Goal: Transaction & Acquisition: Purchase product/service

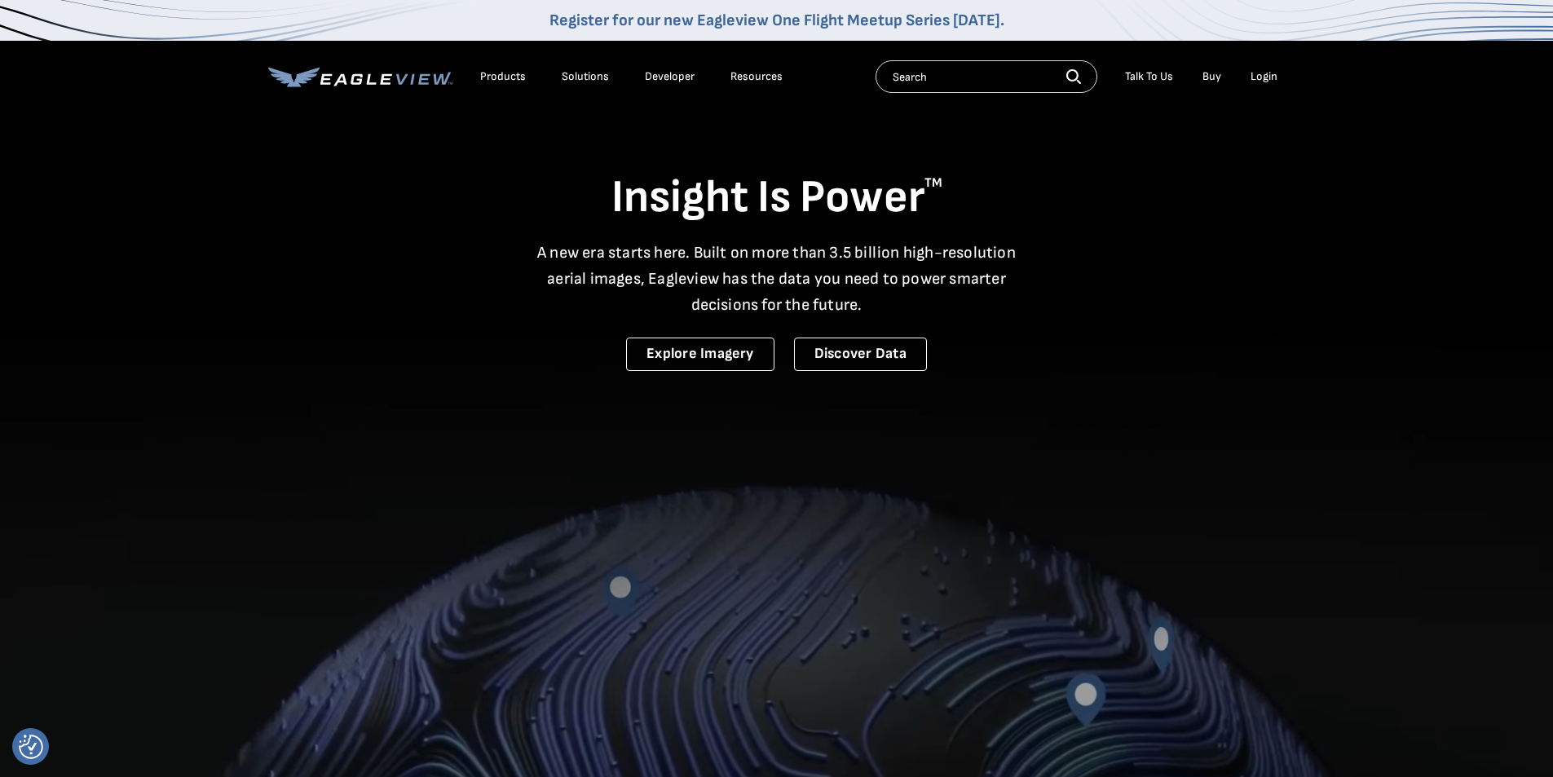
click at [1264, 80] on div "Login" at bounding box center [1264, 76] width 27 height 15
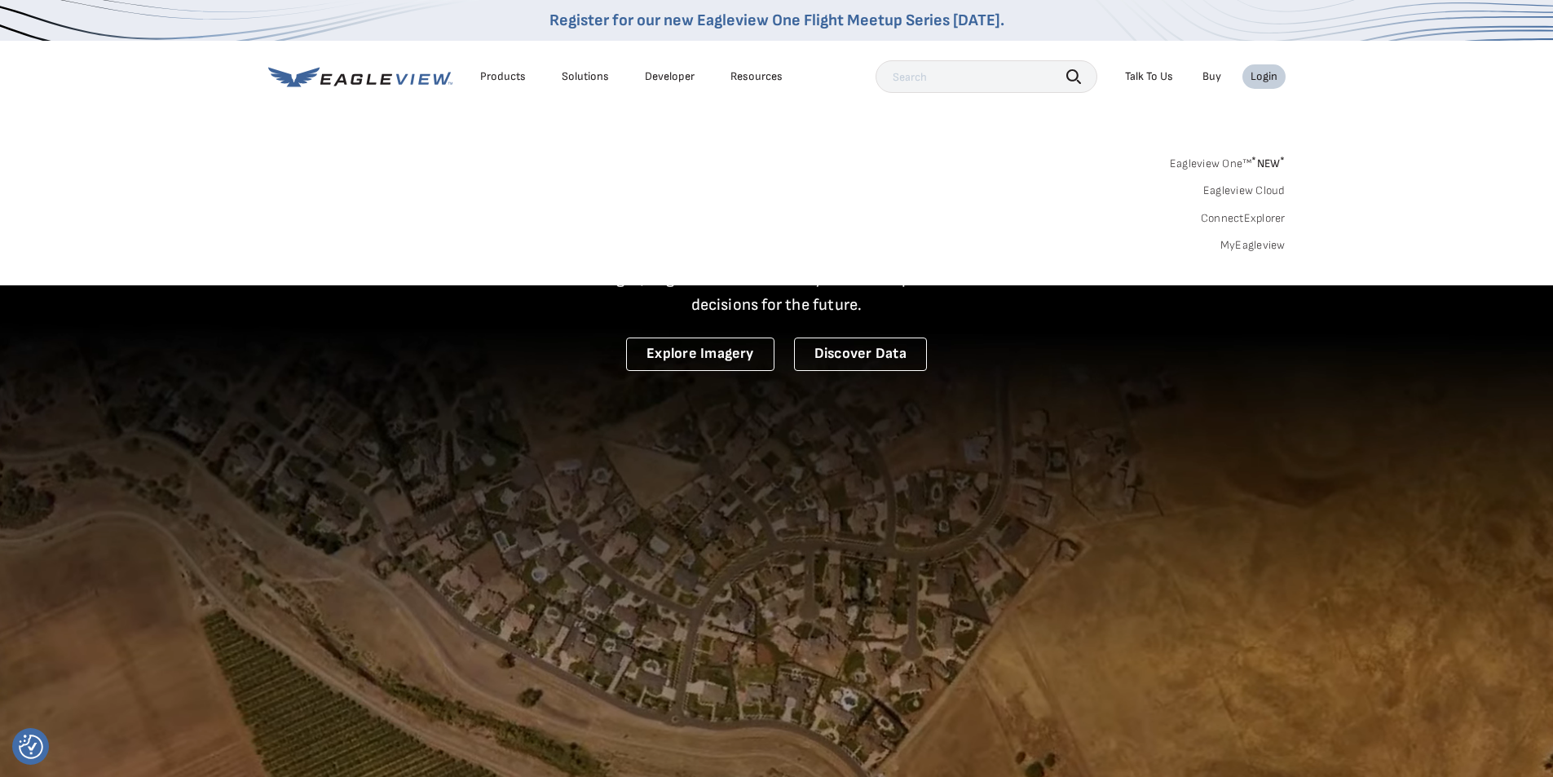
click at [1245, 248] on link "MyEagleview" at bounding box center [1253, 245] width 65 height 15
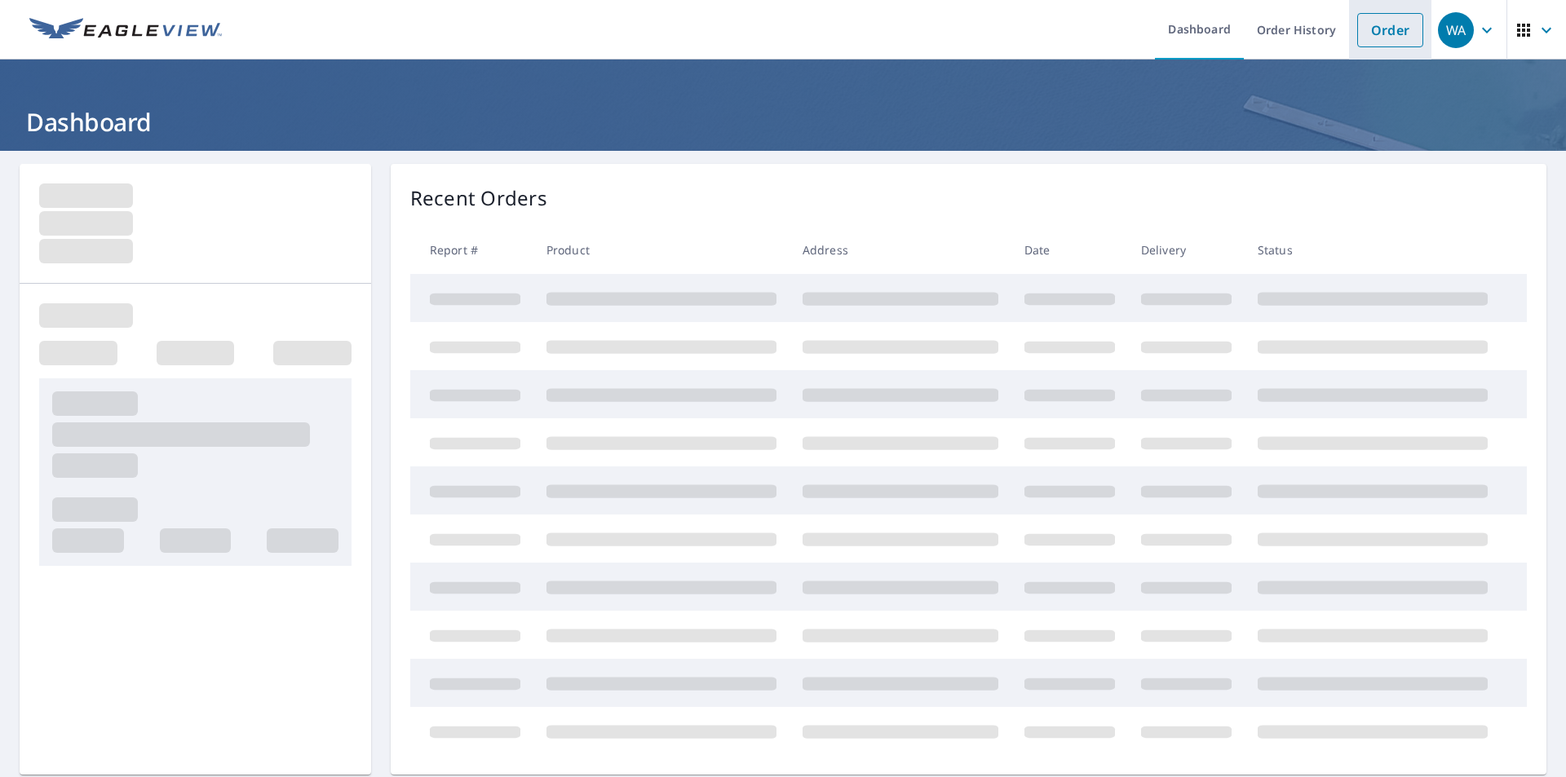
click at [1375, 30] on link "Order" at bounding box center [1390, 30] width 66 height 34
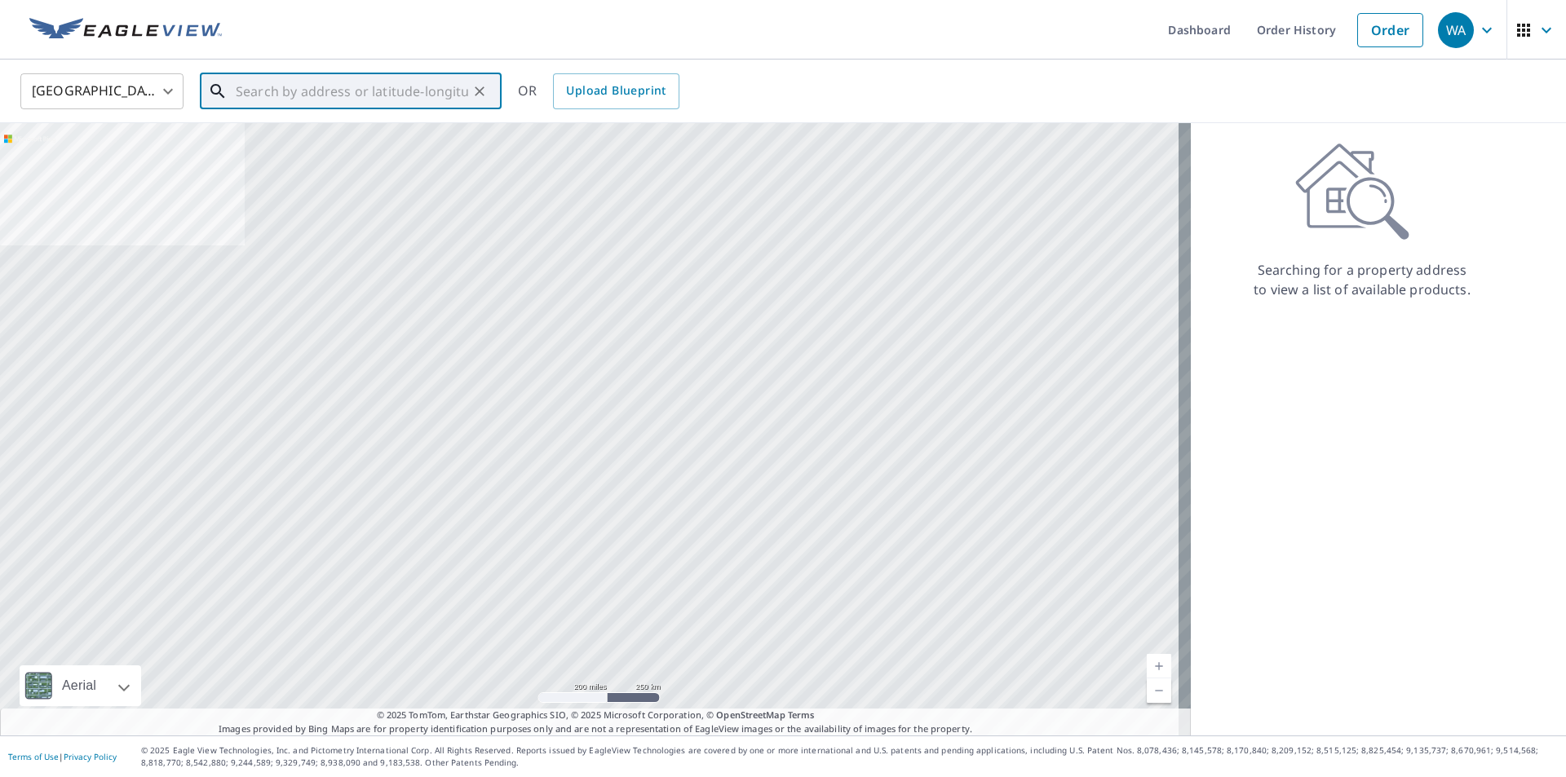
click at [241, 82] on input "text" at bounding box center [352, 91] width 232 height 46
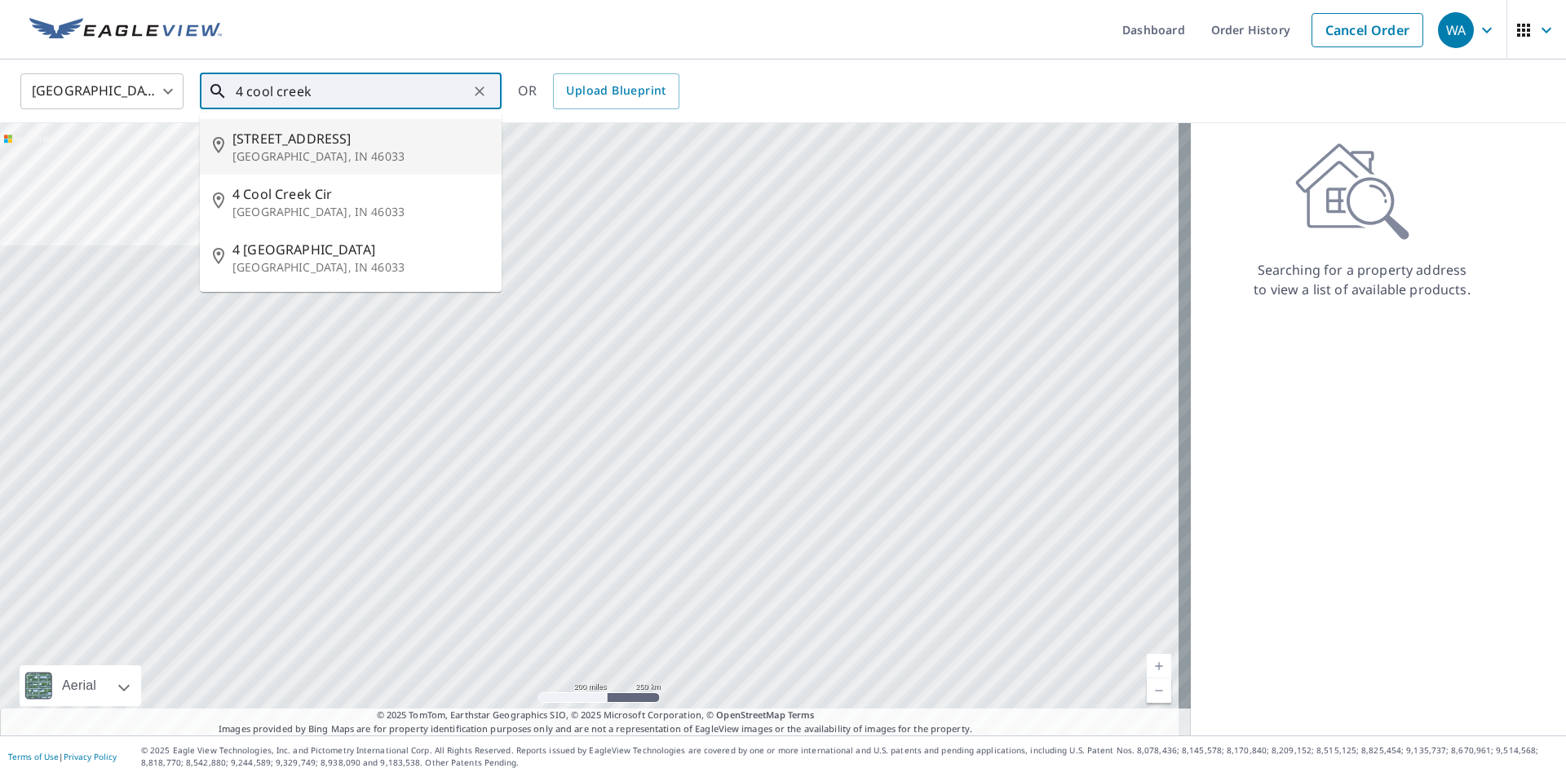
click at [308, 151] on p "[GEOGRAPHIC_DATA], IN 46033" at bounding box center [360, 156] width 256 height 16
type input "[STREET_ADDRESS]"
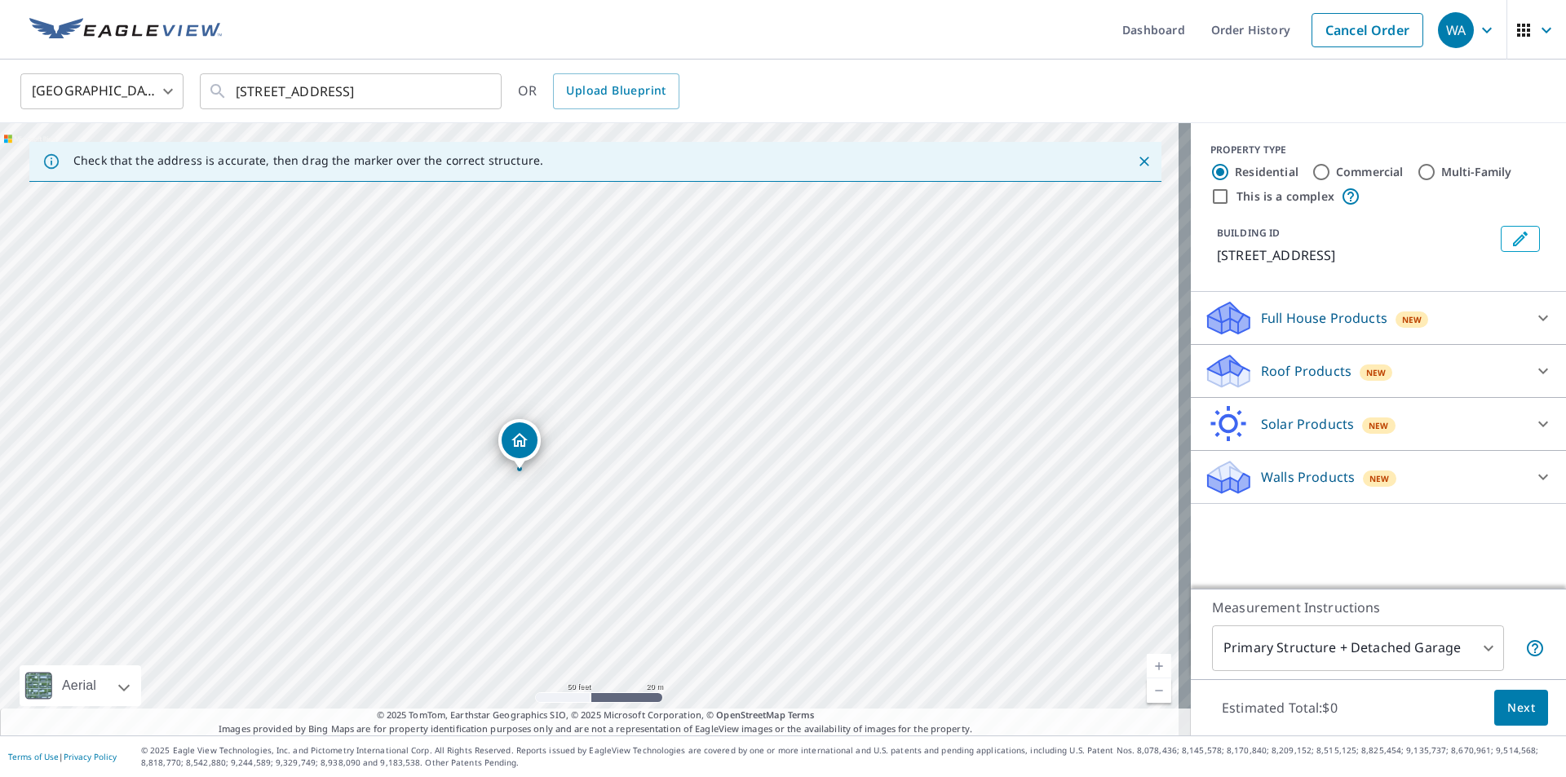
click at [1514, 711] on span "Next" at bounding box center [1521, 708] width 28 height 20
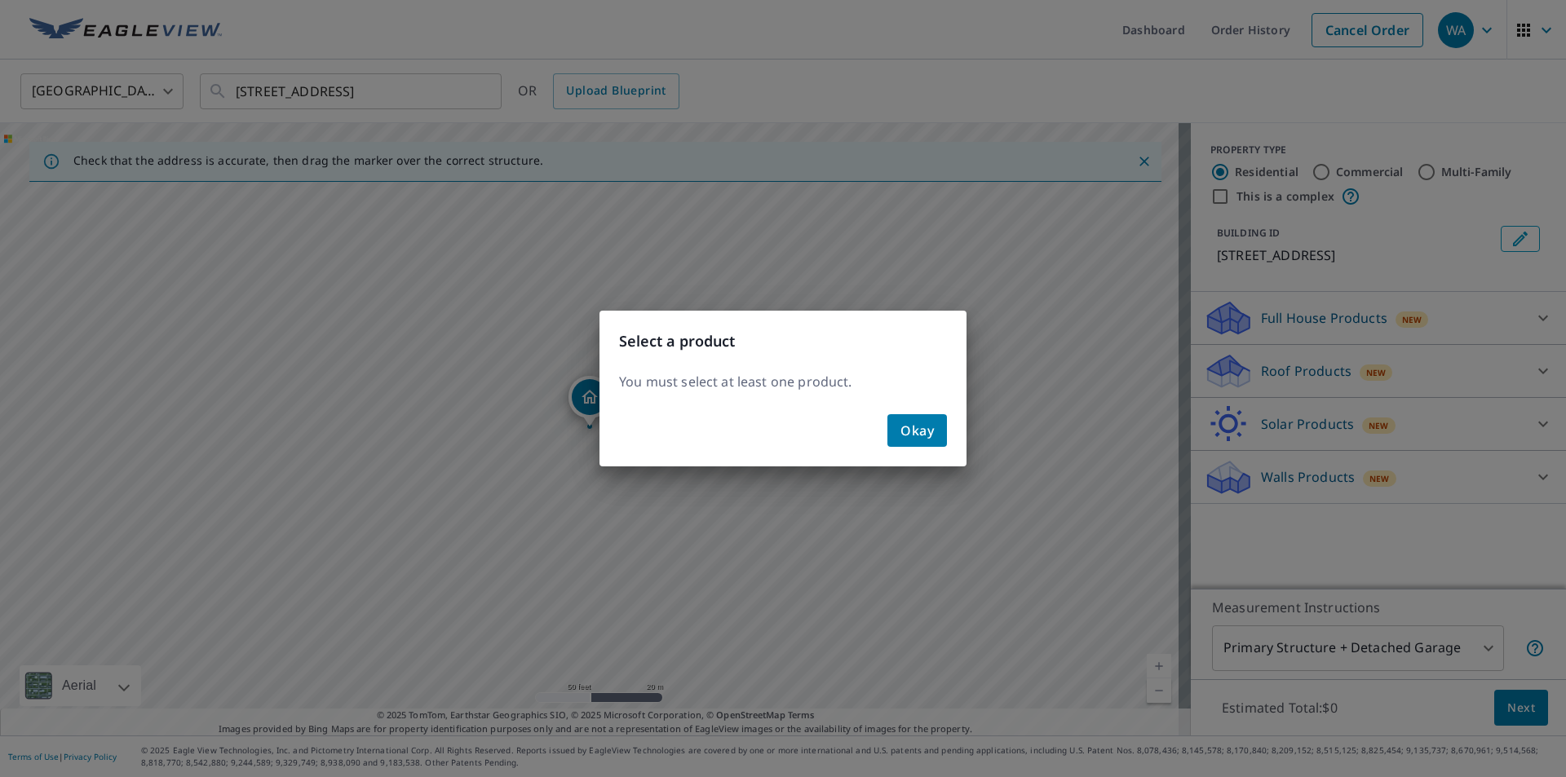
click at [918, 431] on span "Okay" at bounding box center [916, 430] width 33 height 23
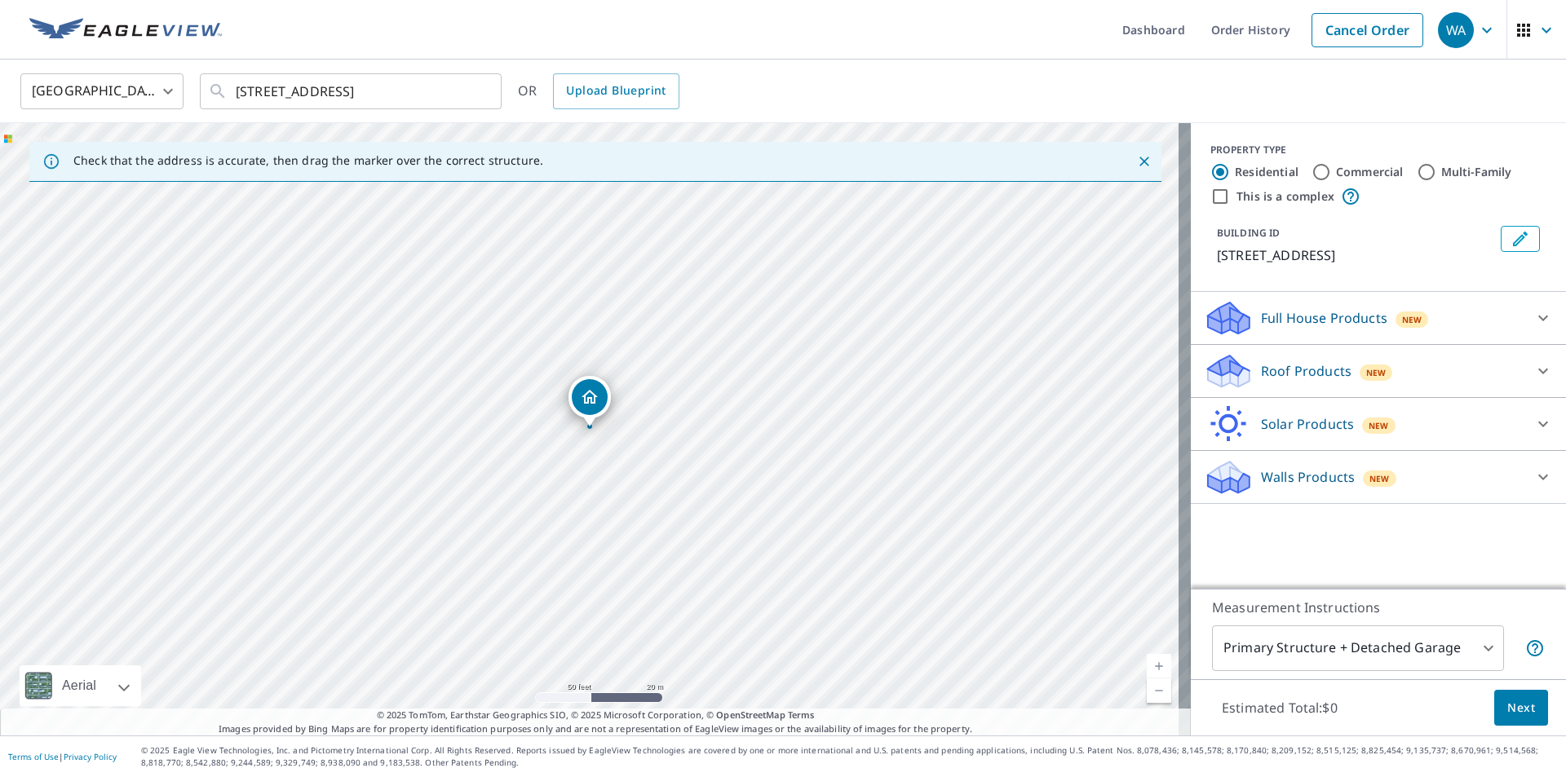
click at [1280, 373] on p "Roof Products" at bounding box center [1306, 371] width 91 height 20
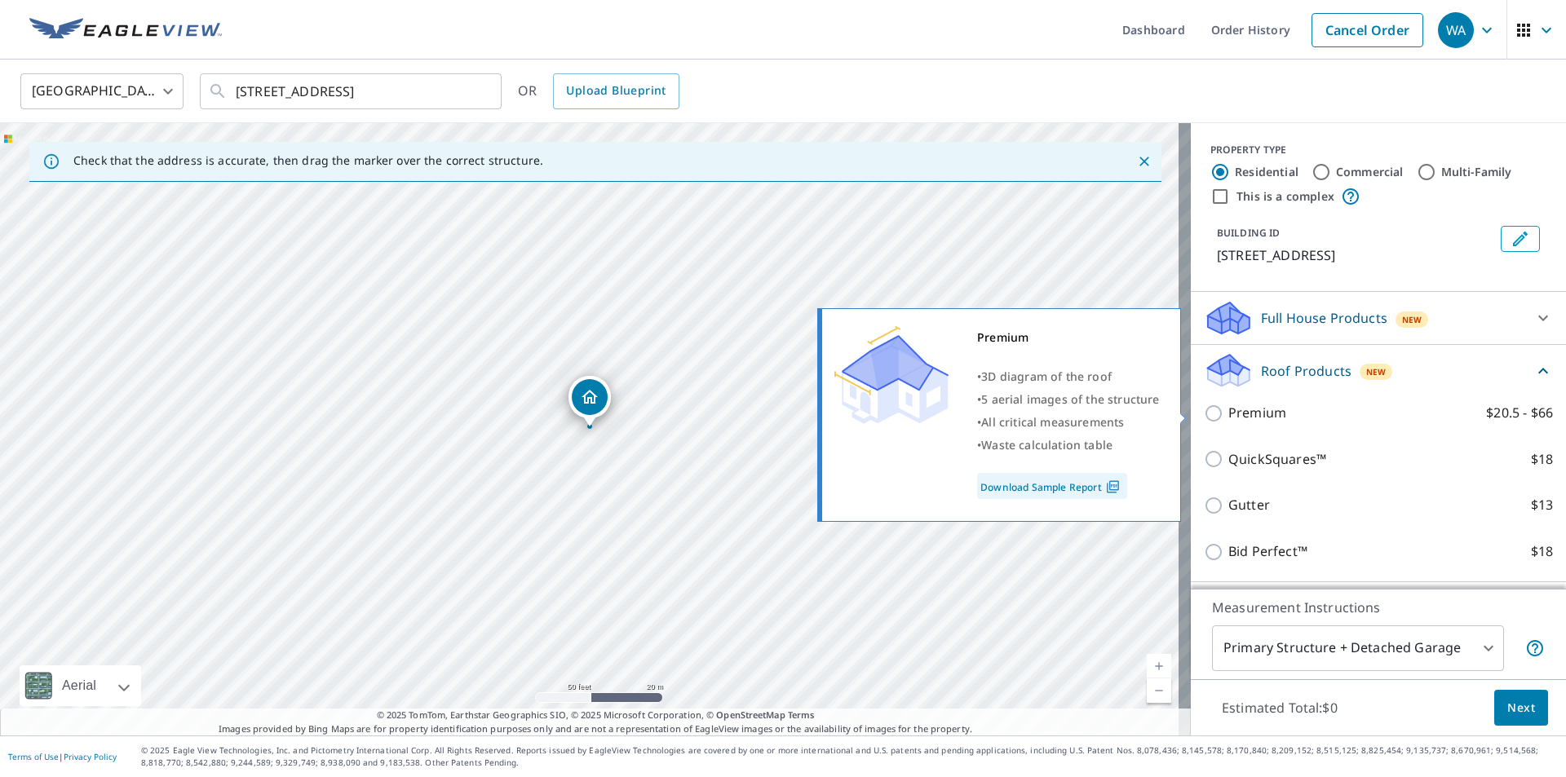
click at [1205, 413] on input "Premium $20.5 - $66" at bounding box center [1216, 414] width 24 height 20
checkbox input "true"
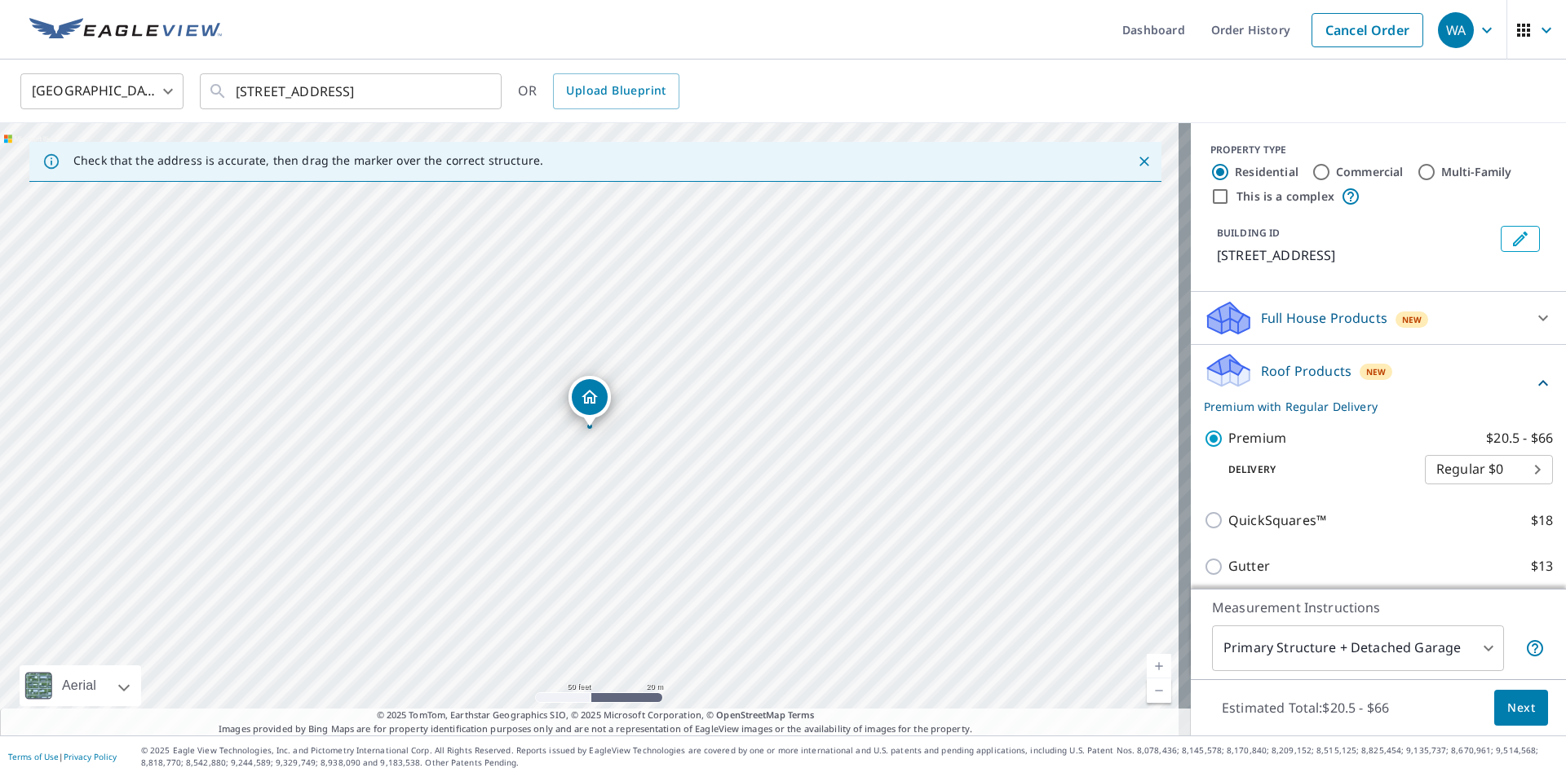
click at [1507, 705] on span "Next" at bounding box center [1521, 708] width 28 height 20
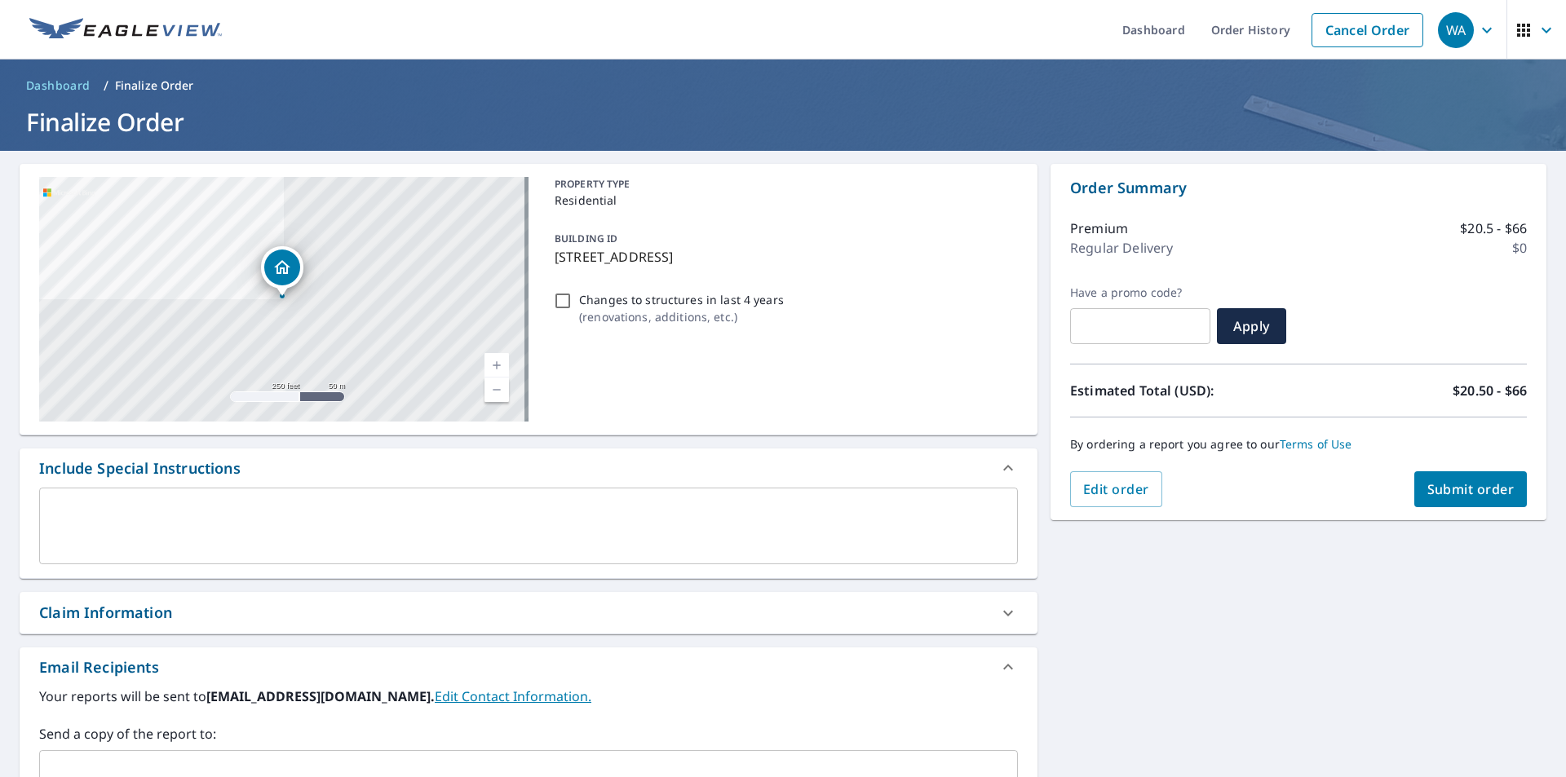
click at [155, 608] on div "Claim Information" at bounding box center [105, 613] width 133 height 22
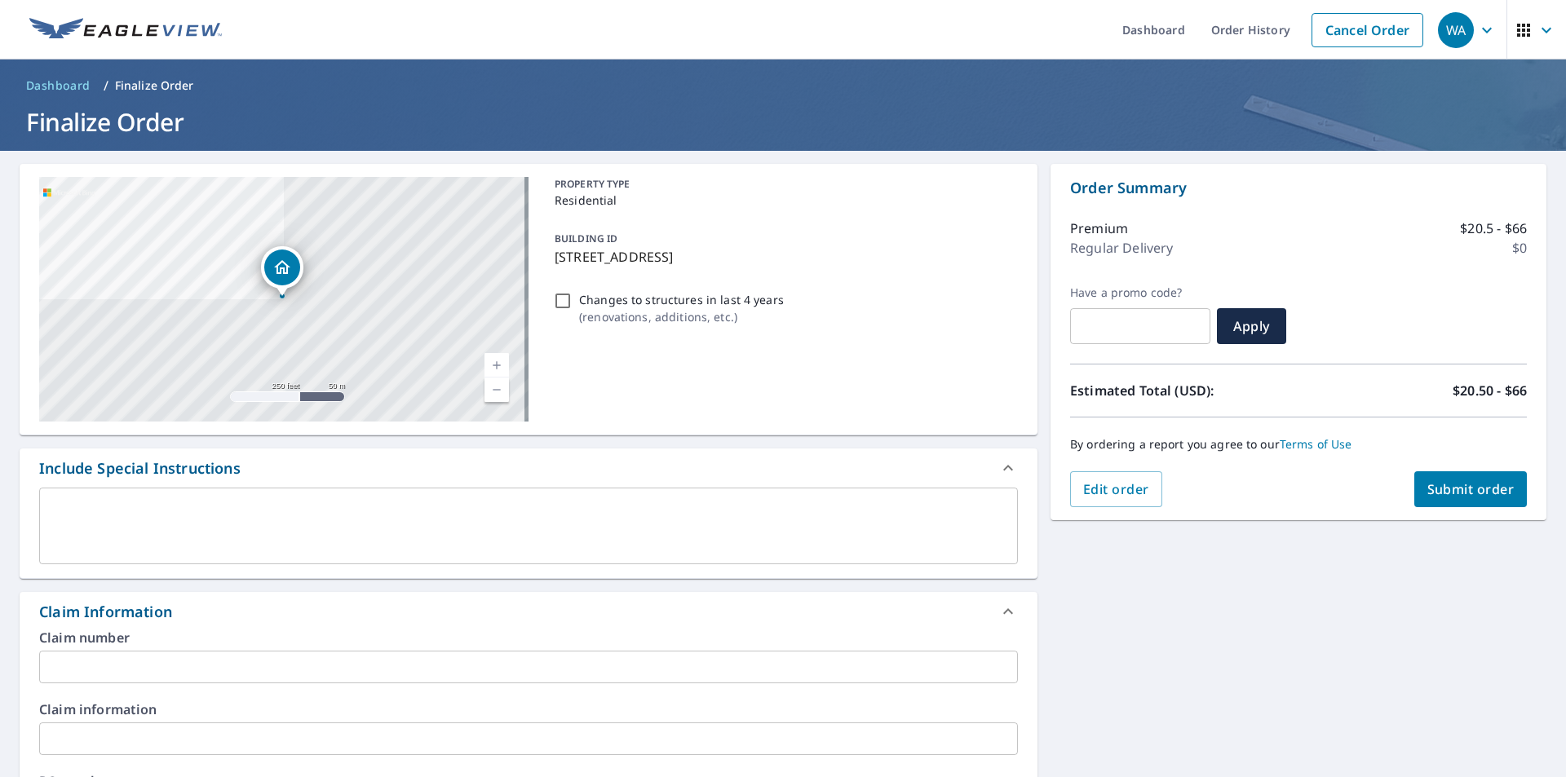
click at [121, 663] on input "text" at bounding box center [528, 667] width 979 height 33
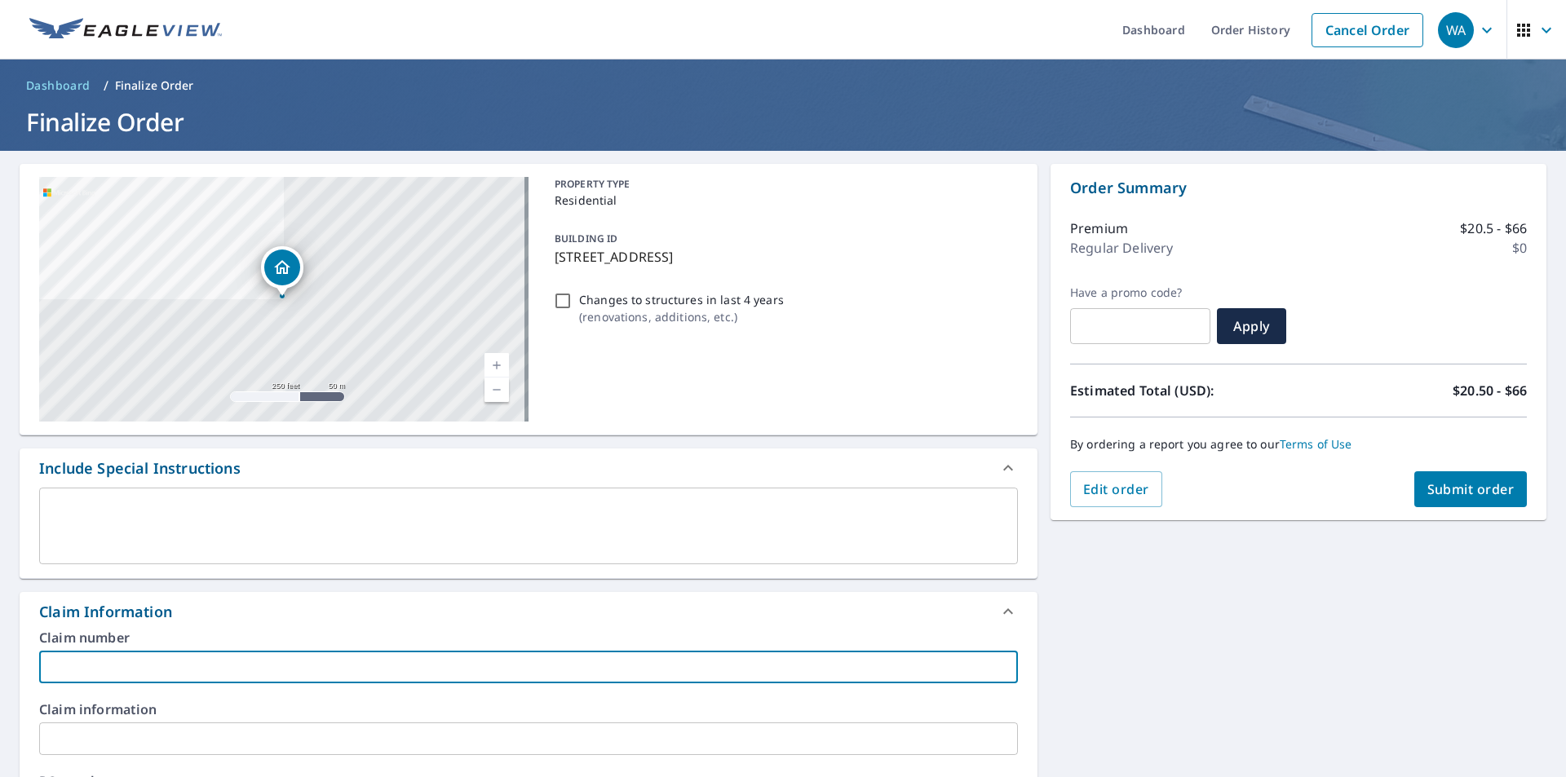
type input "AD Roofing"
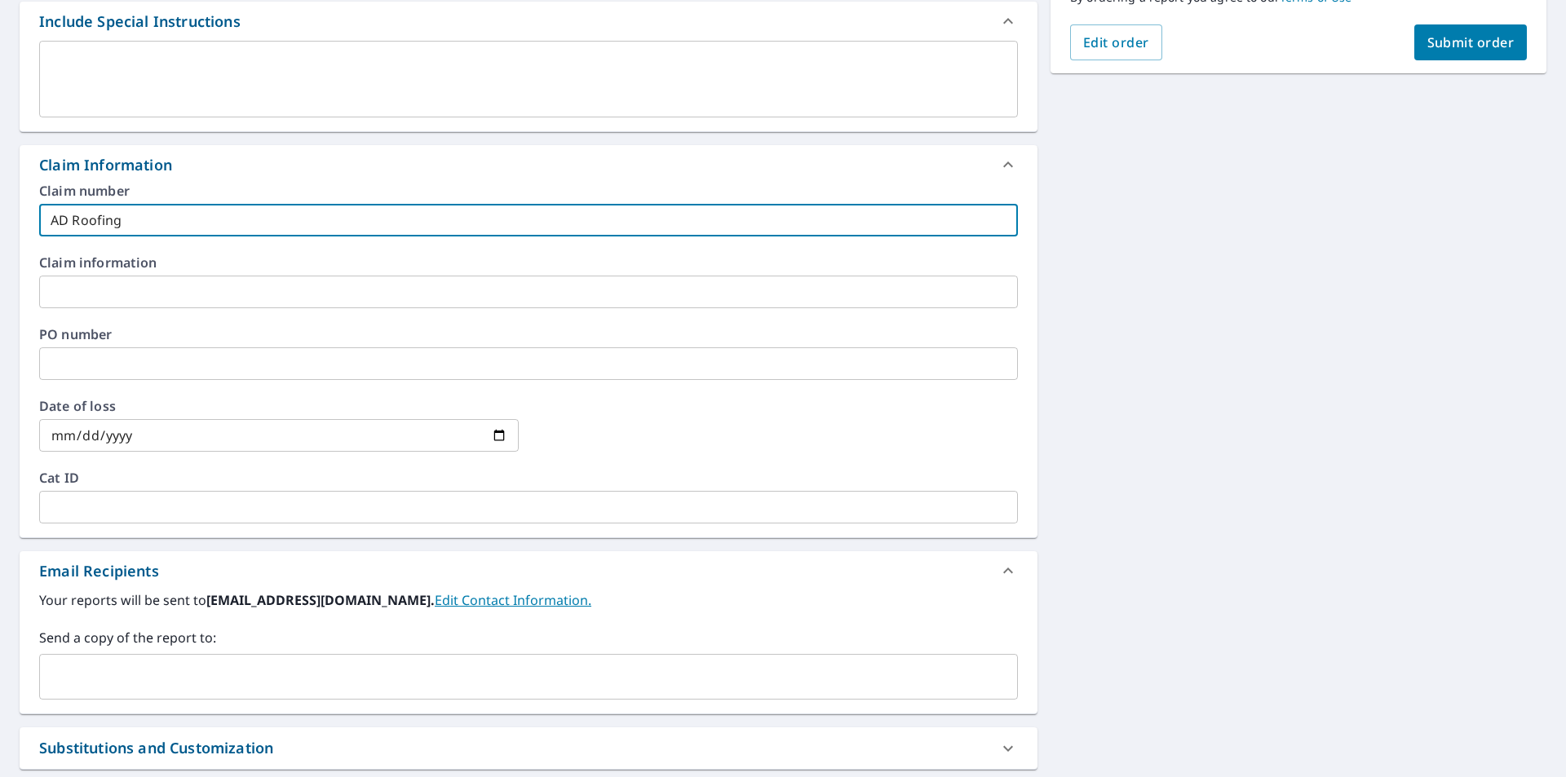
scroll to position [489, 0]
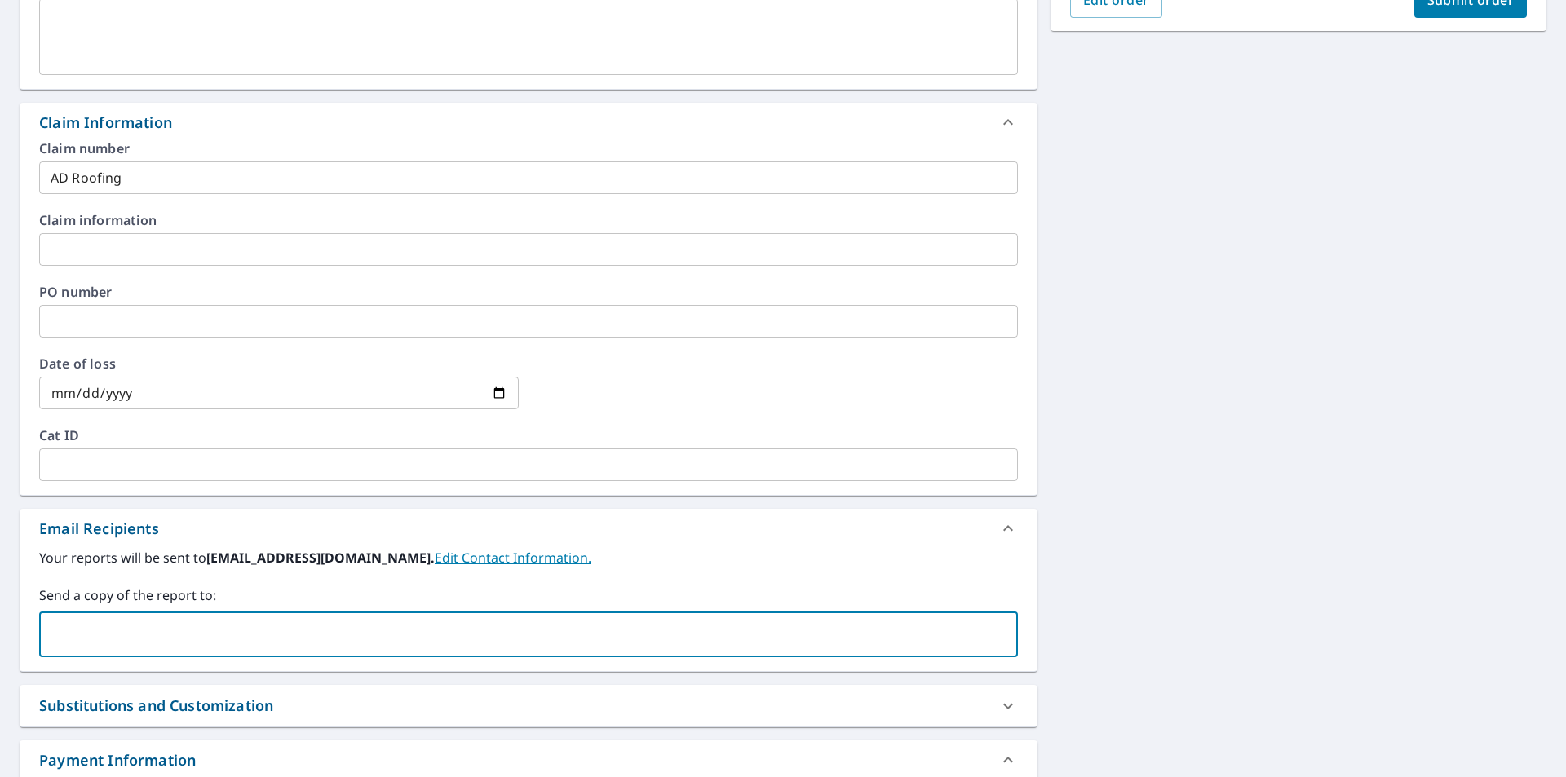
click at [122, 643] on input "text" at bounding box center [515, 634] width 939 height 31
type input "[PERSON_NAME][EMAIL_ADDRESS][PERSON_NAME][DOMAIN_NAME]"
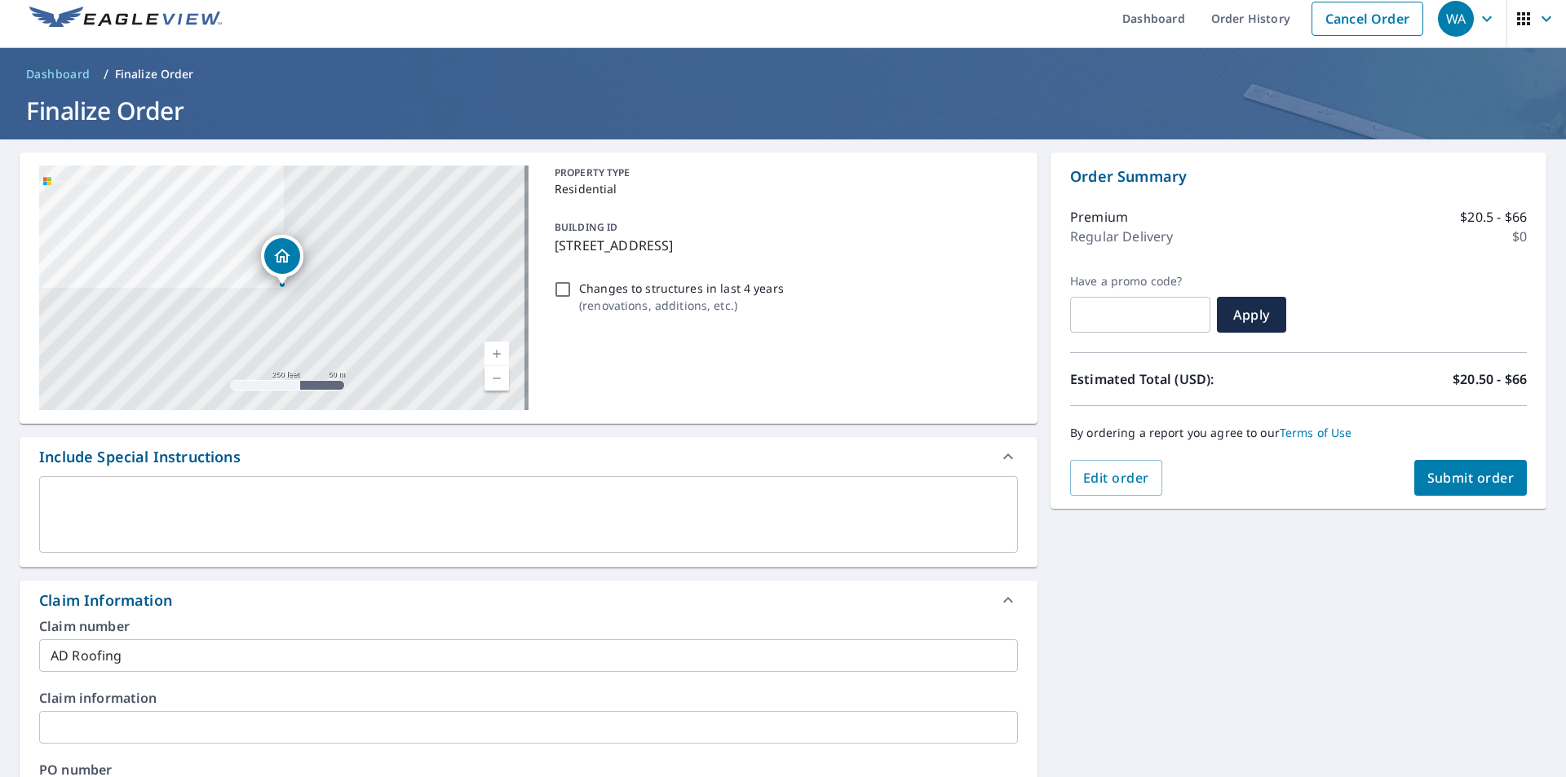
scroll to position [0, 0]
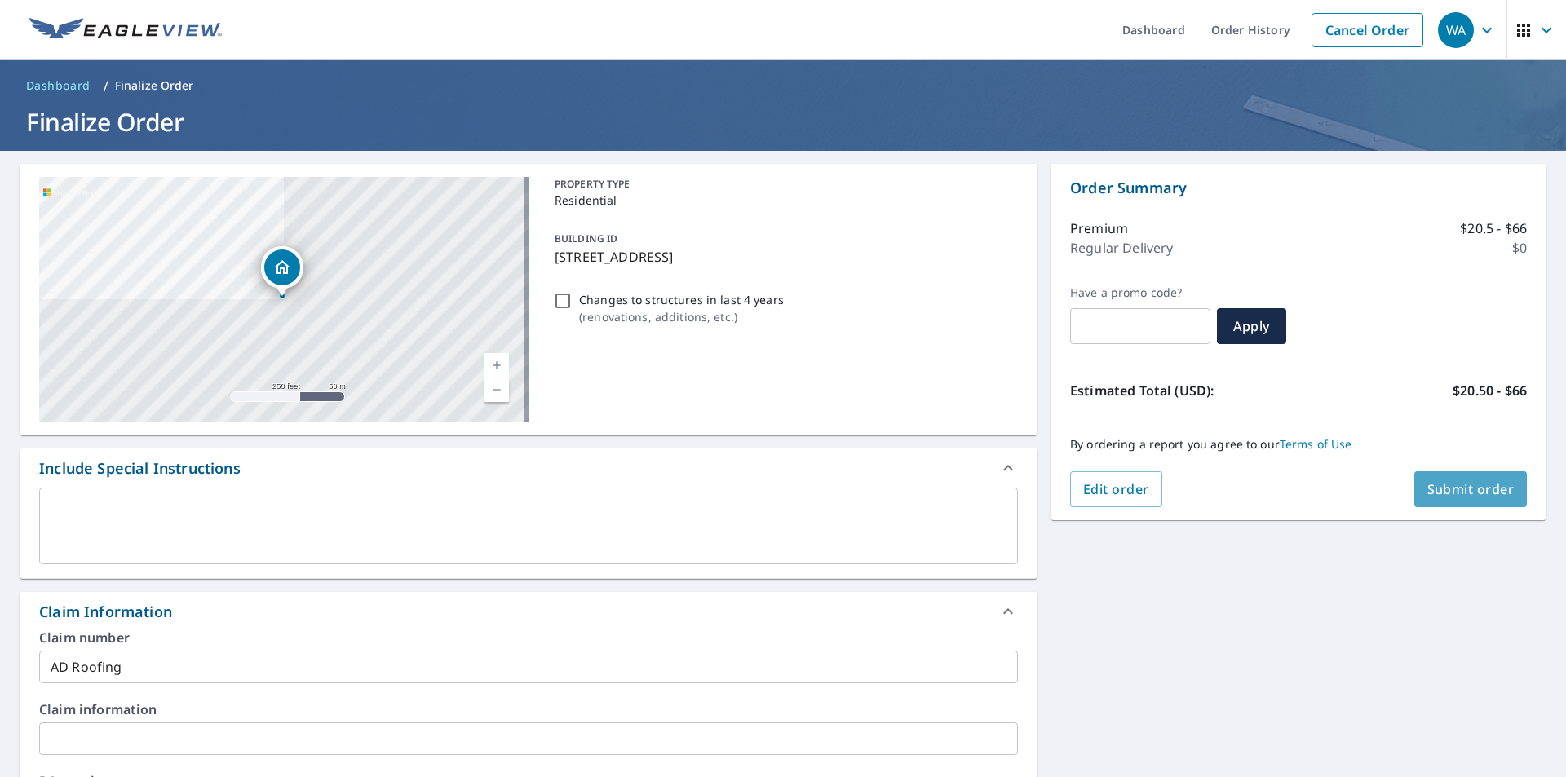
click at [1470, 489] on span "Submit order" at bounding box center [1470, 489] width 87 height 18
